Goal: Navigation & Orientation: Find specific page/section

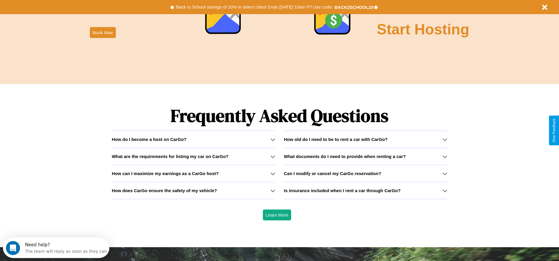
scroll to position [846, 0]
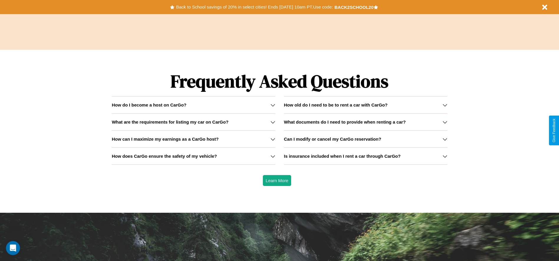
click at [193, 139] on h3 "How can I maximize my earnings as a CarGo host?" at bounding box center [165, 139] width 107 height 5
click at [193, 122] on h3 "What are the requirements for listing my car on CarGo?" at bounding box center [170, 122] width 117 height 5
click at [445, 139] on icon at bounding box center [445, 139] width 5 height 5
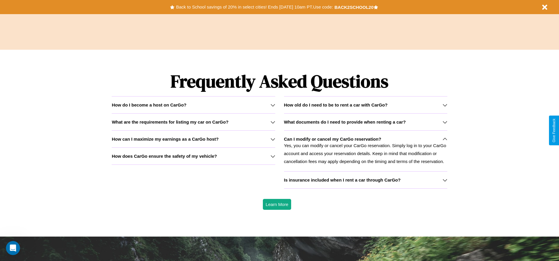
click at [366, 151] on p "Yes, you can modify or cancel your CarGo reservation. Simply log in to your Car…" at bounding box center [365, 154] width 163 height 24
click at [193, 139] on h3 "How can I maximize my earnings as a CarGo host?" at bounding box center [165, 139] width 107 height 5
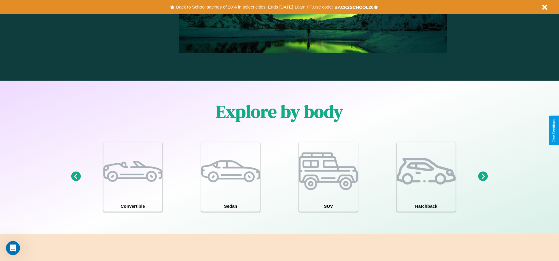
scroll to position [0, 0]
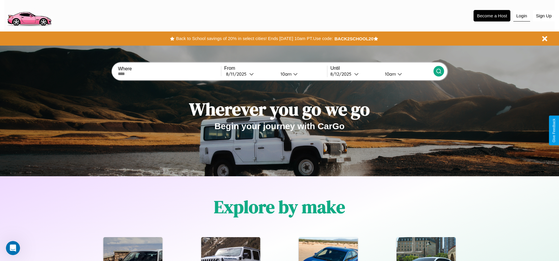
click at [522, 16] on button "Login" at bounding box center [521, 15] width 17 height 11
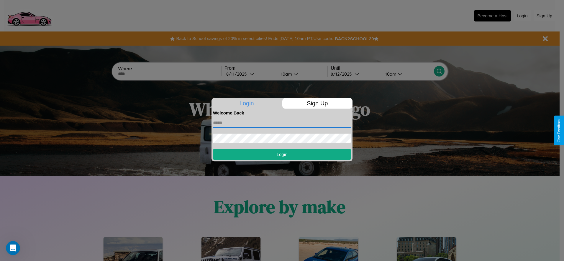
click at [282, 123] on input "text" at bounding box center [282, 122] width 138 height 9
type input "**********"
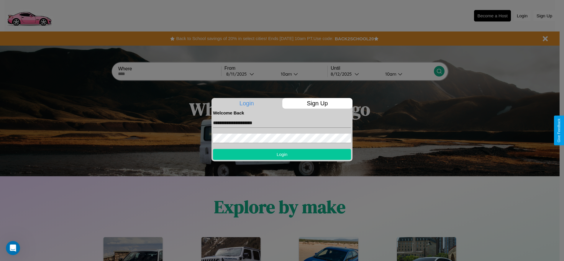
click at [282, 154] on button "Login" at bounding box center [282, 154] width 138 height 11
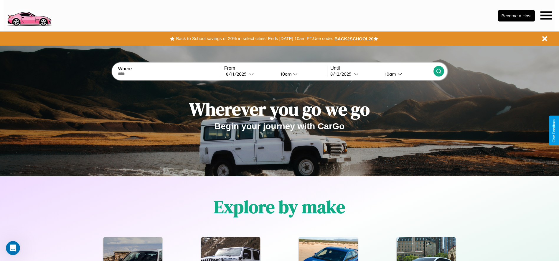
click at [546, 15] on icon at bounding box center [546, 15] width 11 height 8
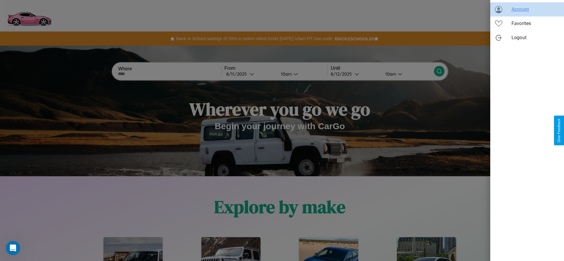
click at [527, 9] on span "Account" at bounding box center [535, 9] width 48 height 7
